Goal: Obtain resource: Download file/media

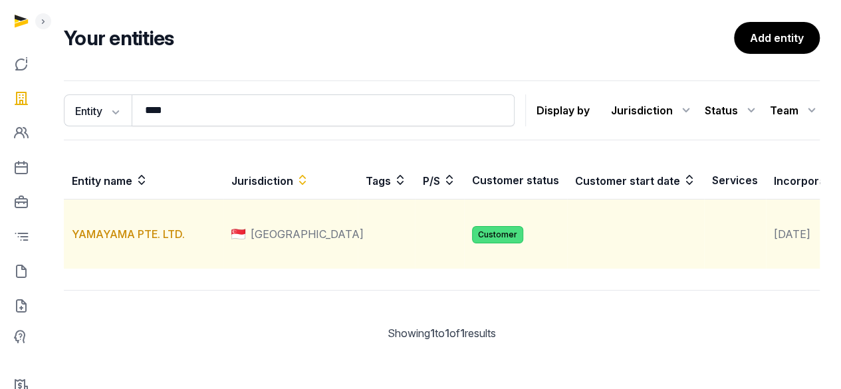
scroll to position [93, 0]
click at [139, 227] on link "YAMAYAMA PTE. LTD." at bounding box center [128, 233] width 113 height 13
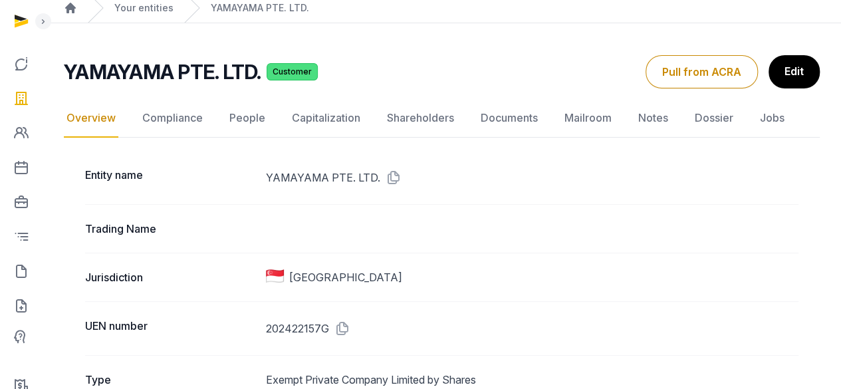
scroll to position [67, 0]
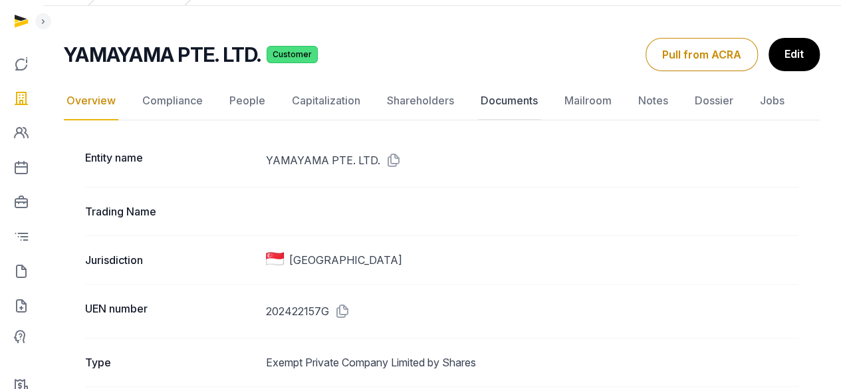
click at [517, 98] on link "Documents" at bounding box center [509, 101] width 63 height 39
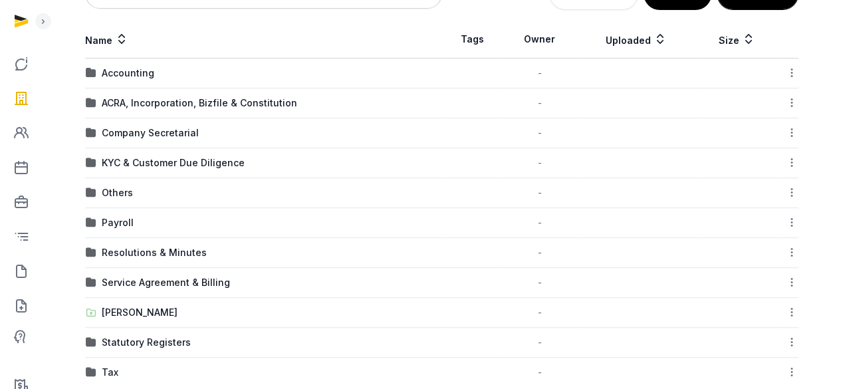
scroll to position [243, 0]
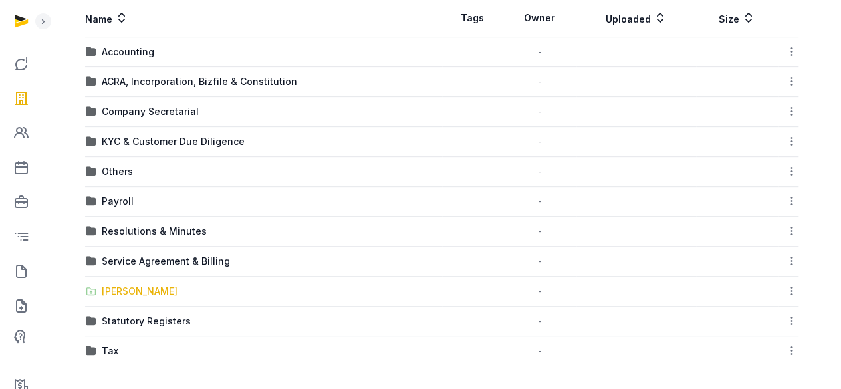
click at [136, 287] on div "[PERSON_NAME]" at bounding box center [140, 291] width 76 height 13
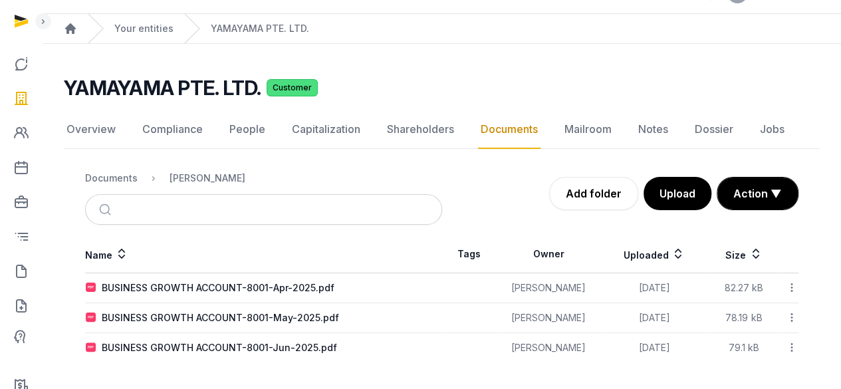
scroll to position [27, 0]
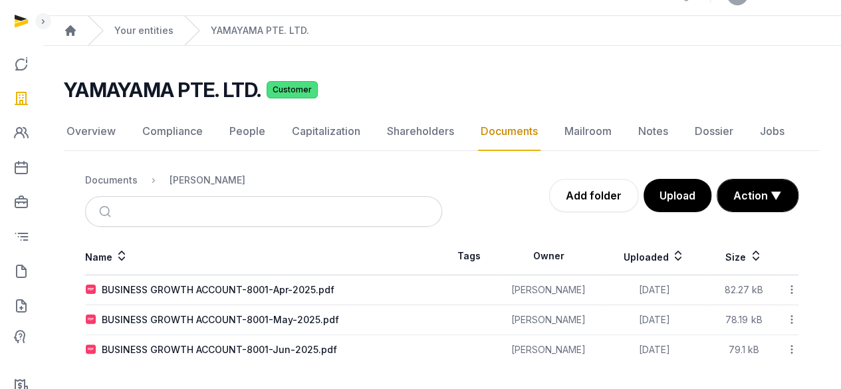
click at [289, 347] on div "BUSINESS GROWTH ACCOUNT-8001-Jun-2025.pdf" at bounding box center [219, 349] width 235 height 13
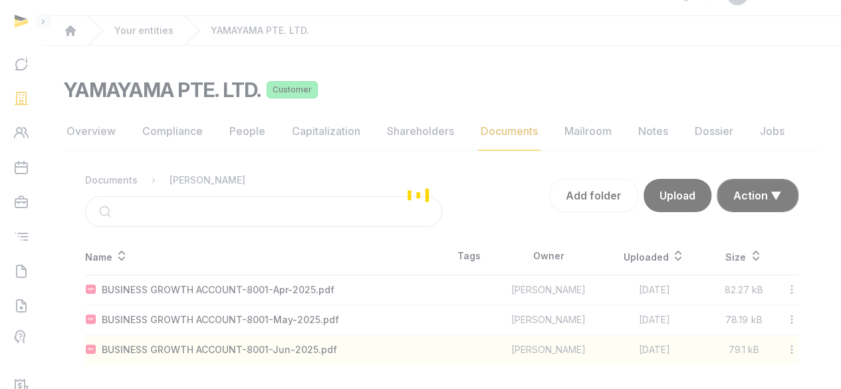
click at [289, 347] on div "Loading" at bounding box center [420, 194] width 841 height 389
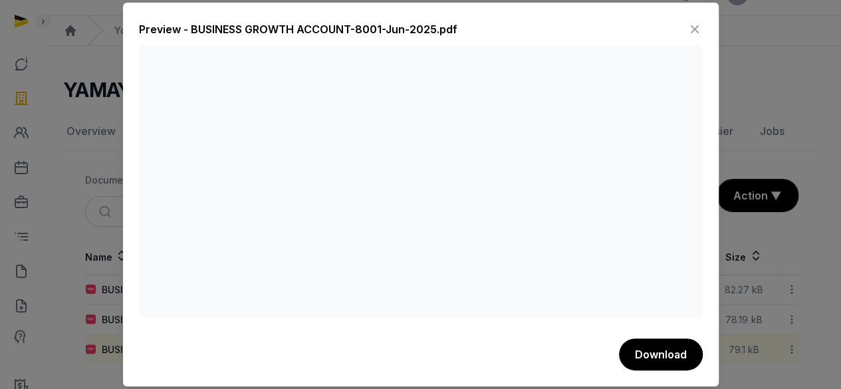
click at [696, 30] on icon at bounding box center [695, 29] width 16 height 21
